Goal: Task Accomplishment & Management: Use online tool/utility

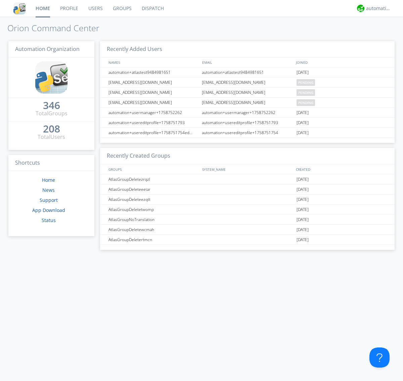
click at [152, 8] on link "Dispatch" at bounding box center [153, 8] width 32 height 17
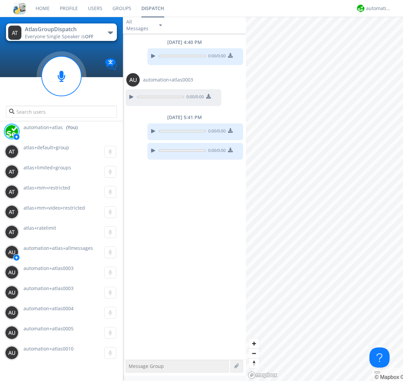
click at [110, 33] on div "button" at bounding box center [110, 33] width 5 height 3
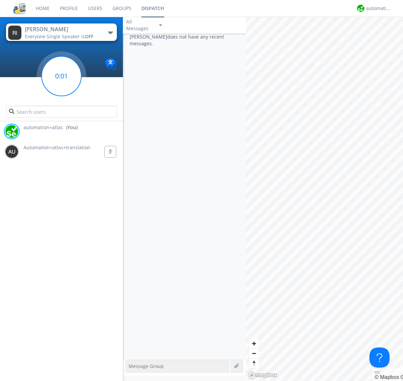
click at [61, 76] on g at bounding box center [62, 76] width 40 height 40
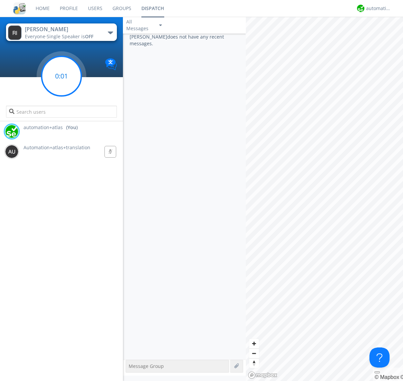
click at [61, 76] on g at bounding box center [62, 76] width 40 height 40
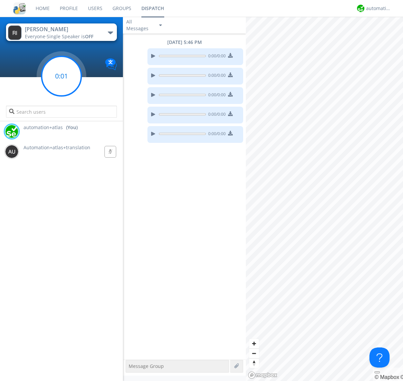
click at [61, 76] on g at bounding box center [62, 76] width 40 height 40
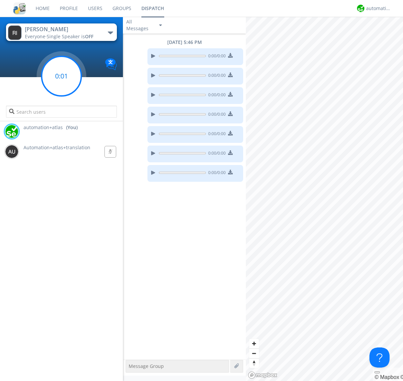
click at [61, 76] on g at bounding box center [62, 76] width 40 height 40
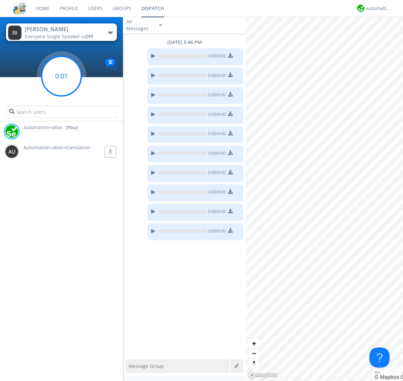
click at [61, 76] on g at bounding box center [62, 76] width 40 height 40
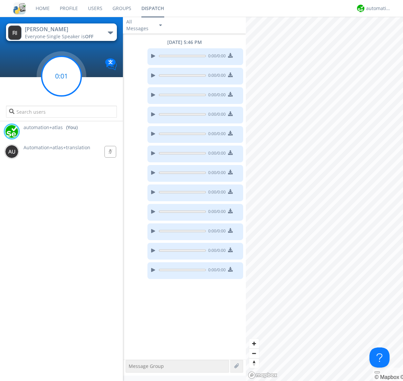
click at [61, 76] on g at bounding box center [62, 76] width 40 height 40
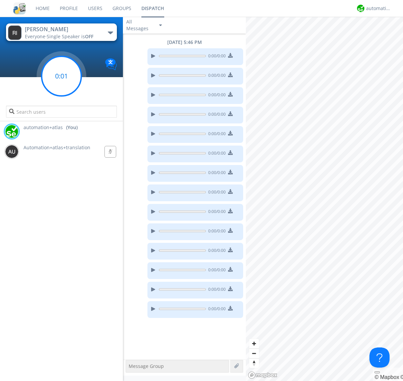
click at [61, 76] on g at bounding box center [62, 76] width 40 height 40
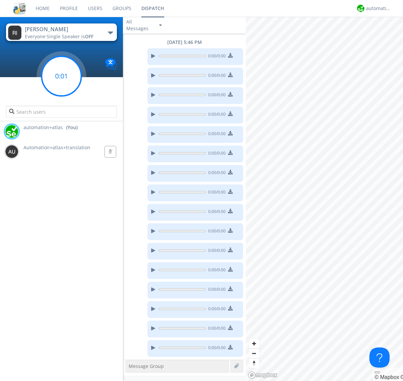
click at [61, 76] on g at bounding box center [62, 76] width 40 height 40
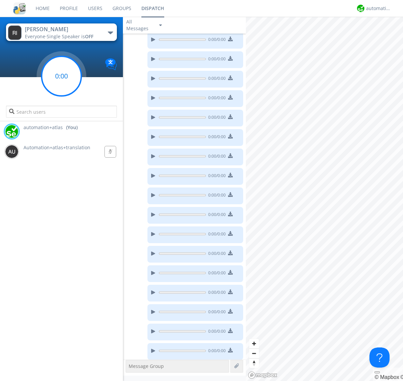
scroll to position [19, 0]
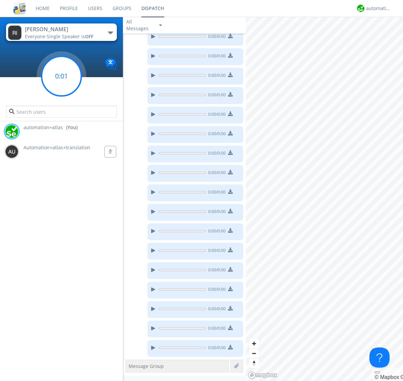
click at [61, 76] on g at bounding box center [62, 76] width 40 height 40
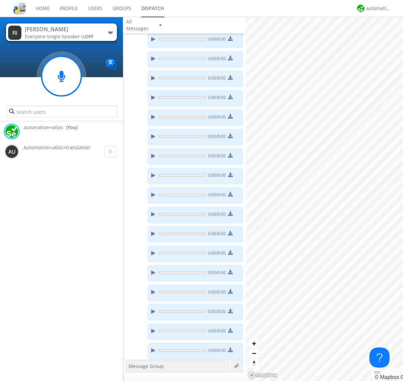
scroll to position [39, 0]
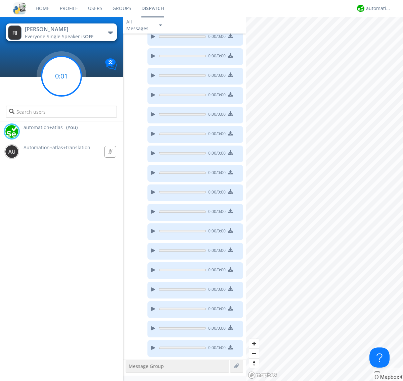
click at [61, 76] on g at bounding box center [62, 76] width 40 height 40
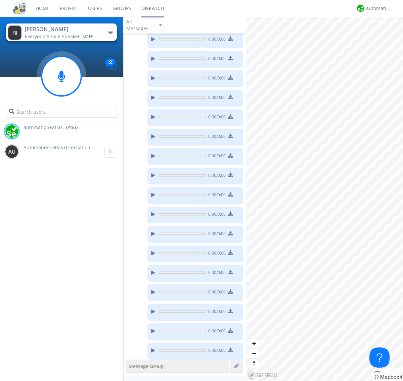
scroll to position [58, 0]
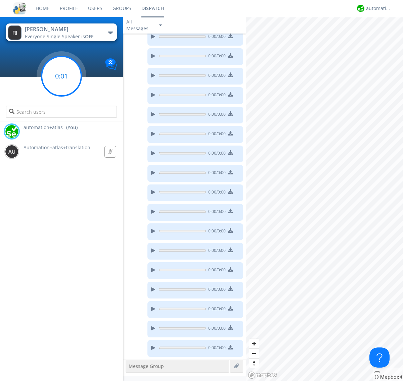
click at [61, 76] on g at bounding box center [62, 76] width 40 height 40
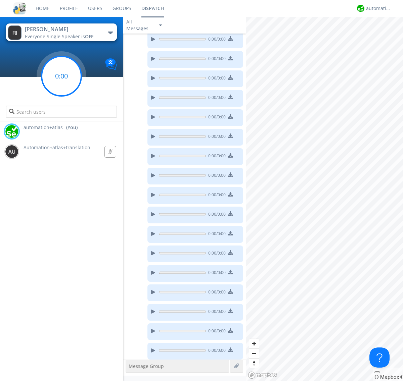
scroll to position [98, 0]
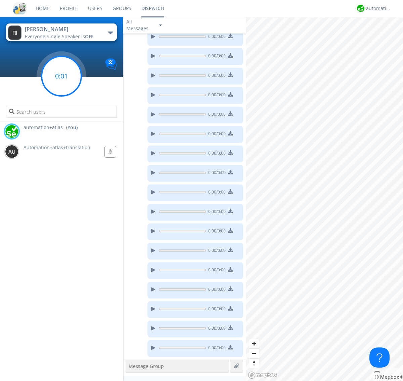
click at [61, 76] on g at bounding box center [62, 76] width 40 height 40
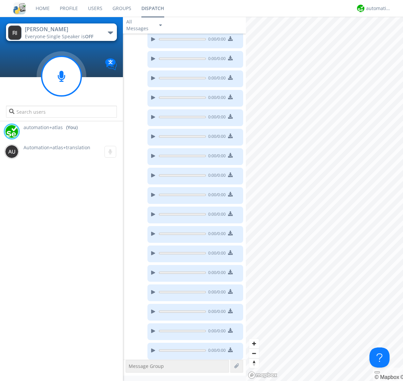
scroll to position [156, 0]
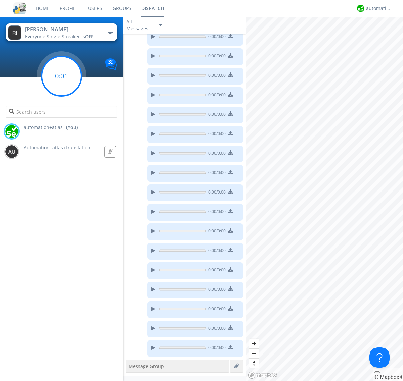
click at [61, 76] on g at bounding box center [62, 76] width 40 height 40
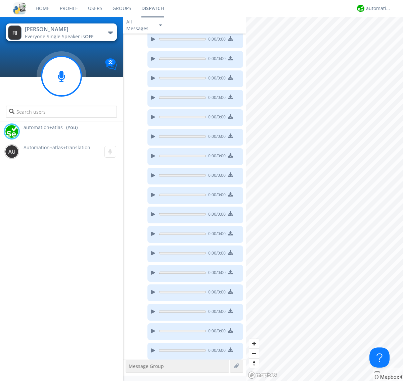
scroll to position [195, 0]
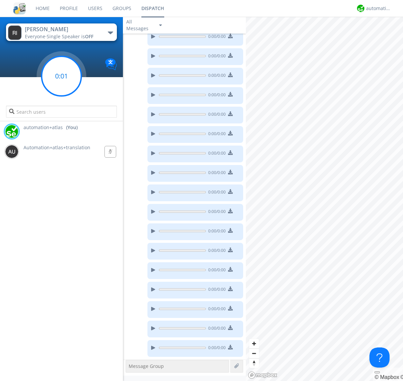
click at [61, 76] on g at bounding box center [62, 76] width 40 height 40
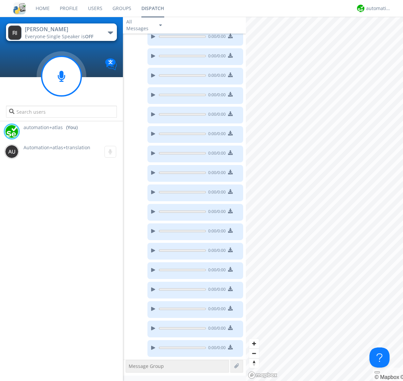
scroll to position [254, 0]
click at [61, 76] on g at bounding box center [62, 76] width 40 height 40
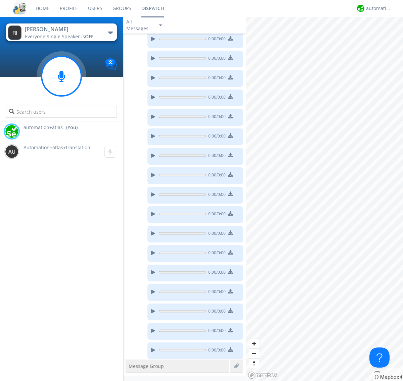
scroll to position [273, 0]
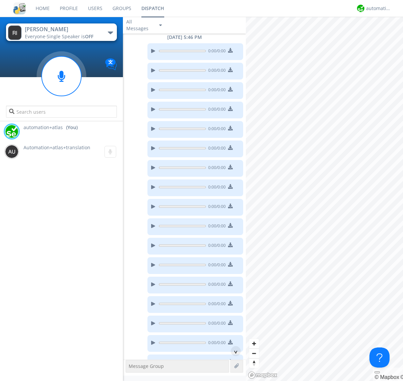
click at [183, 68] on progress at bounding box center [182, 70] width 47 height 5
